Goal: Navigation & Orientation: Find specific page/section

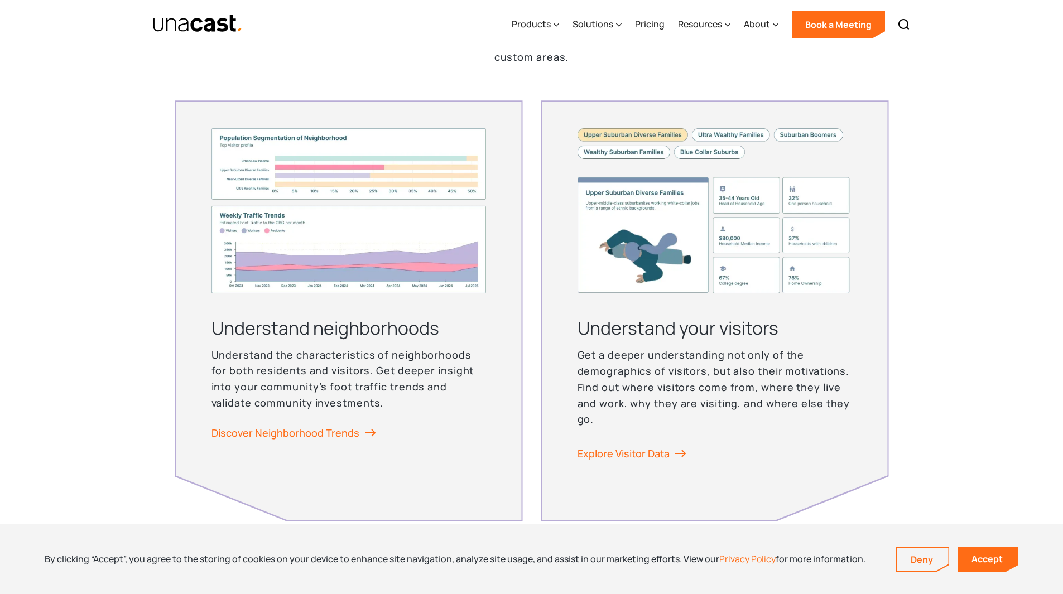
scroll to position [2669, 0]
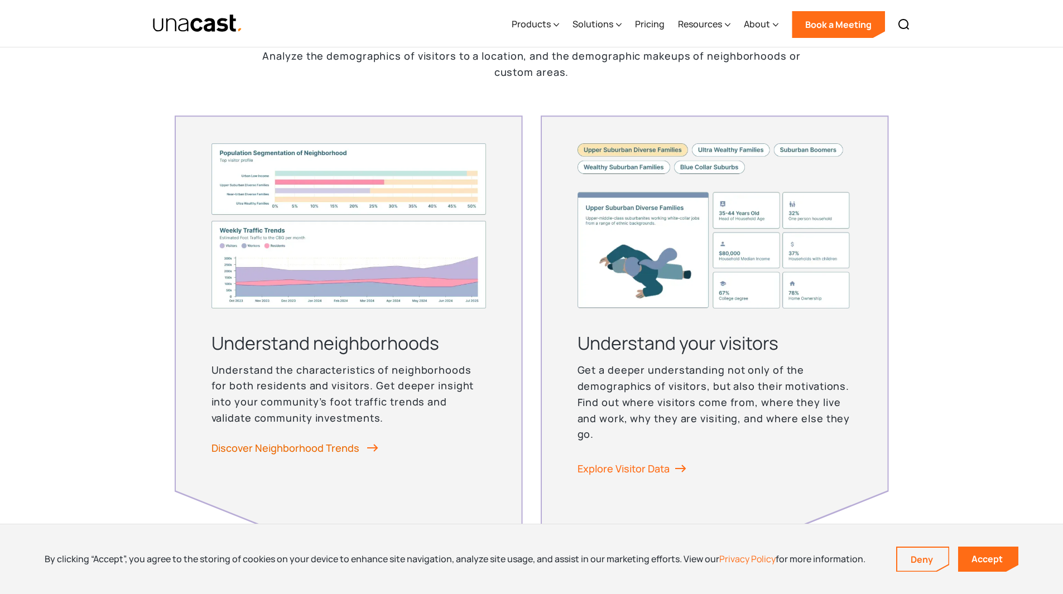
click at [283, 443] on link "Discover Neighborhood Trends" at bounding box center [294, 448] width 167 height 17
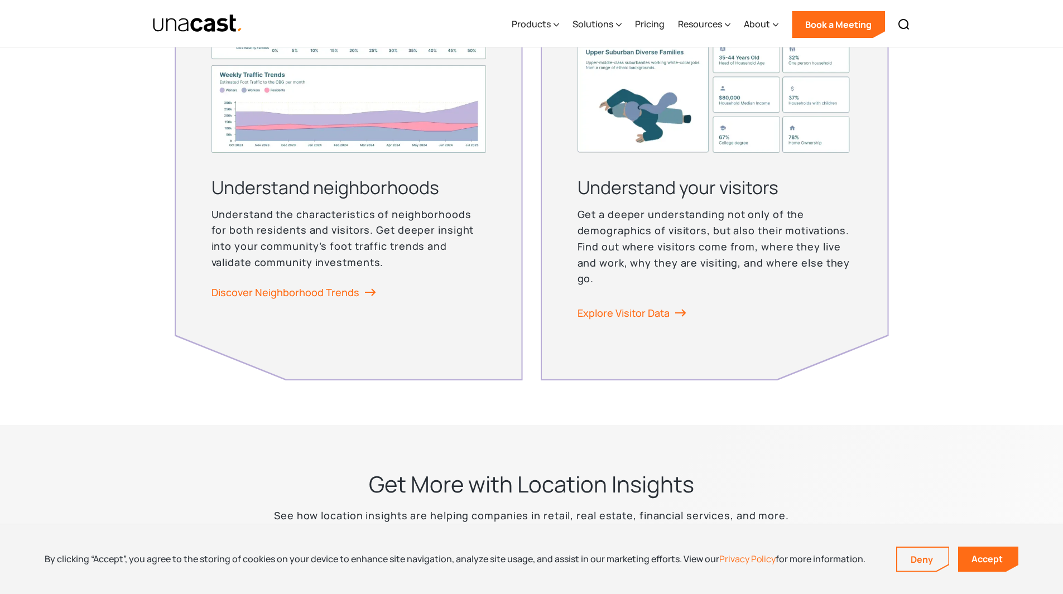
scroll to position [2760, 0]
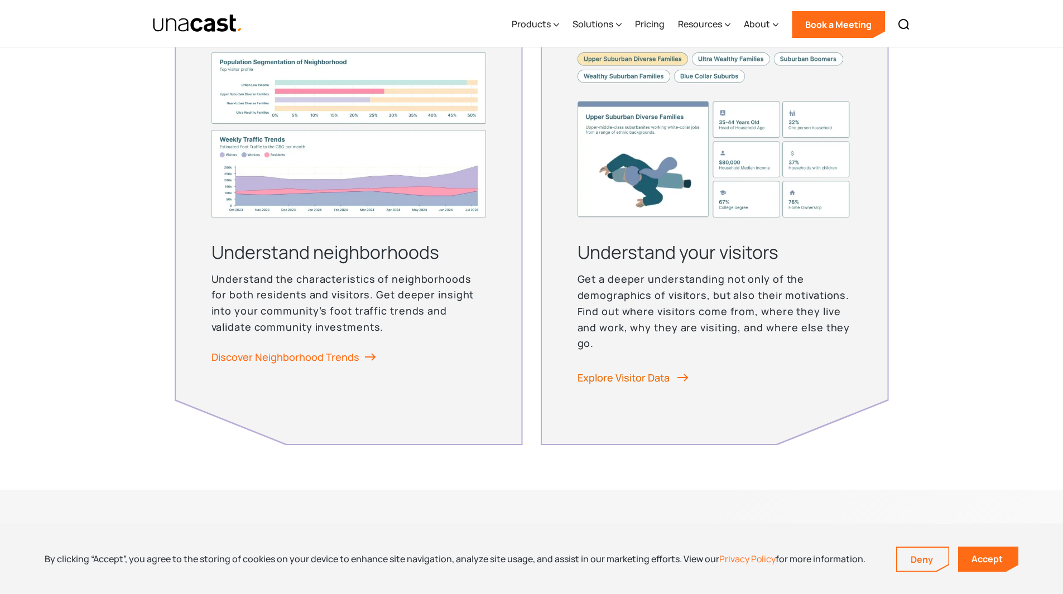
click at [626, 378] on link "Explore Visitor Data" at bounding box center [632, 377] width 111 height 17
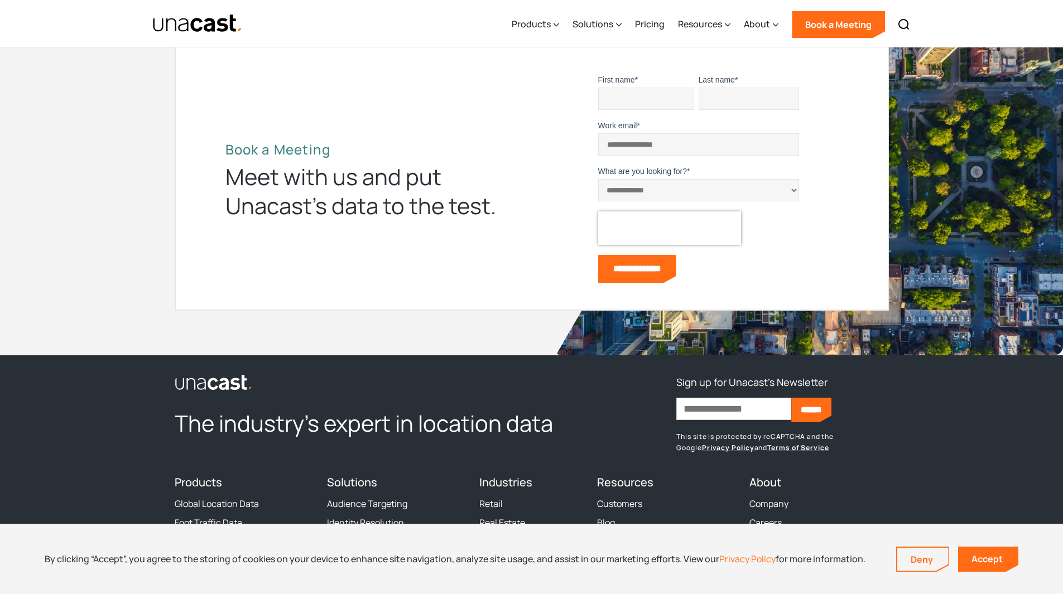
scroll to position [4291, 0]
